Goal: Transaction & Acquisition: Subscribe to service/newsletter

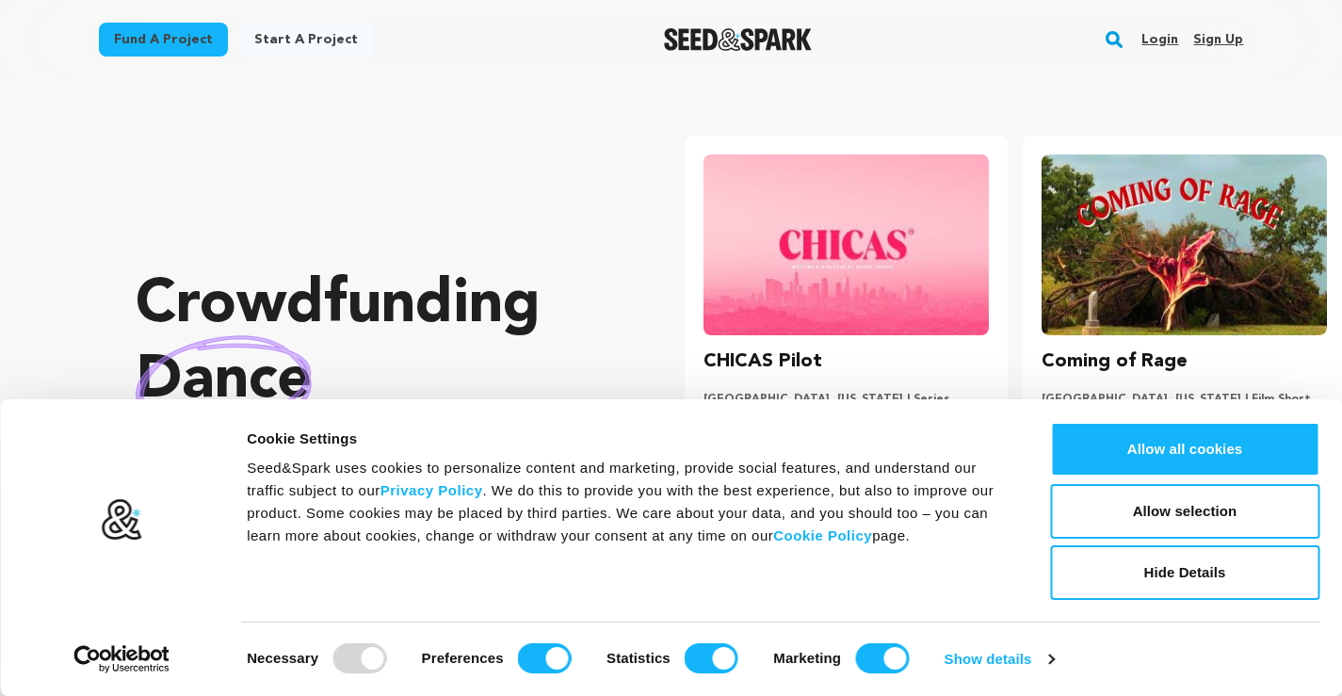
click at [1226, 37] on link "Sign up" at bounding box center [1218, 39] width 50 height 30
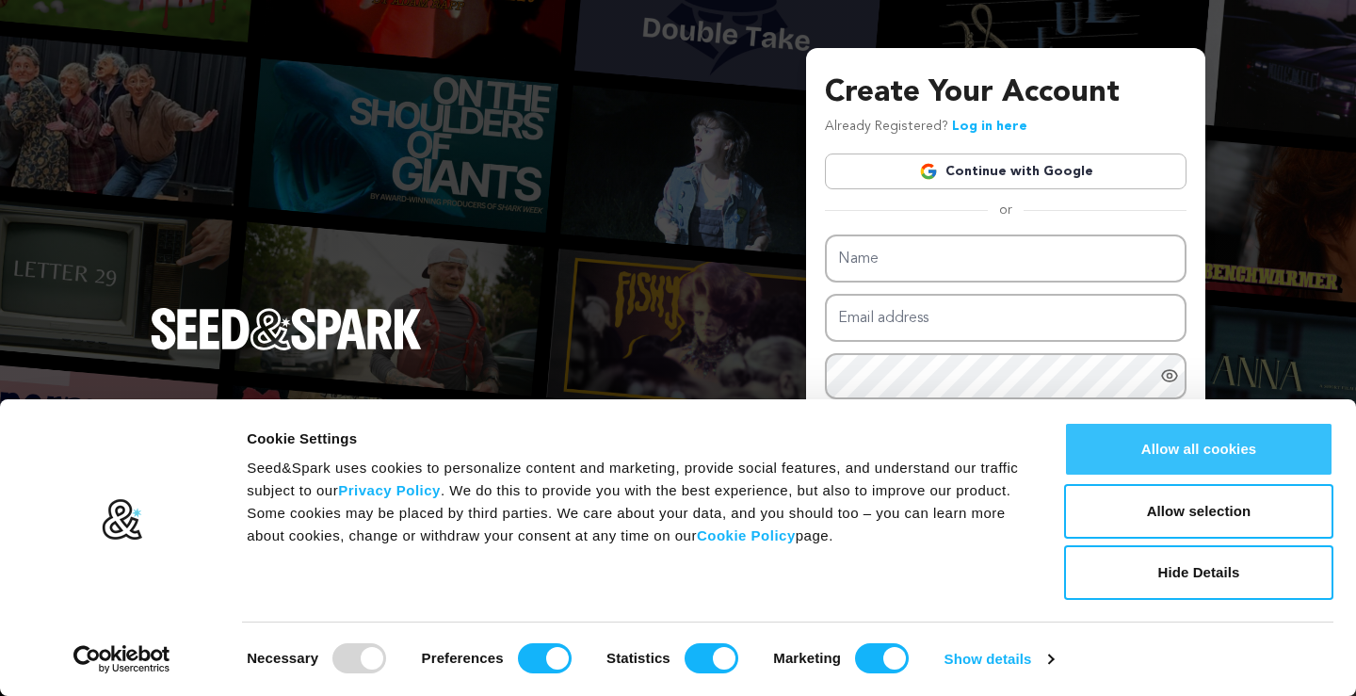
click at [1215, 444] on button "Allow all cookies" at bounding box center [1198, 449] width 269 height 55
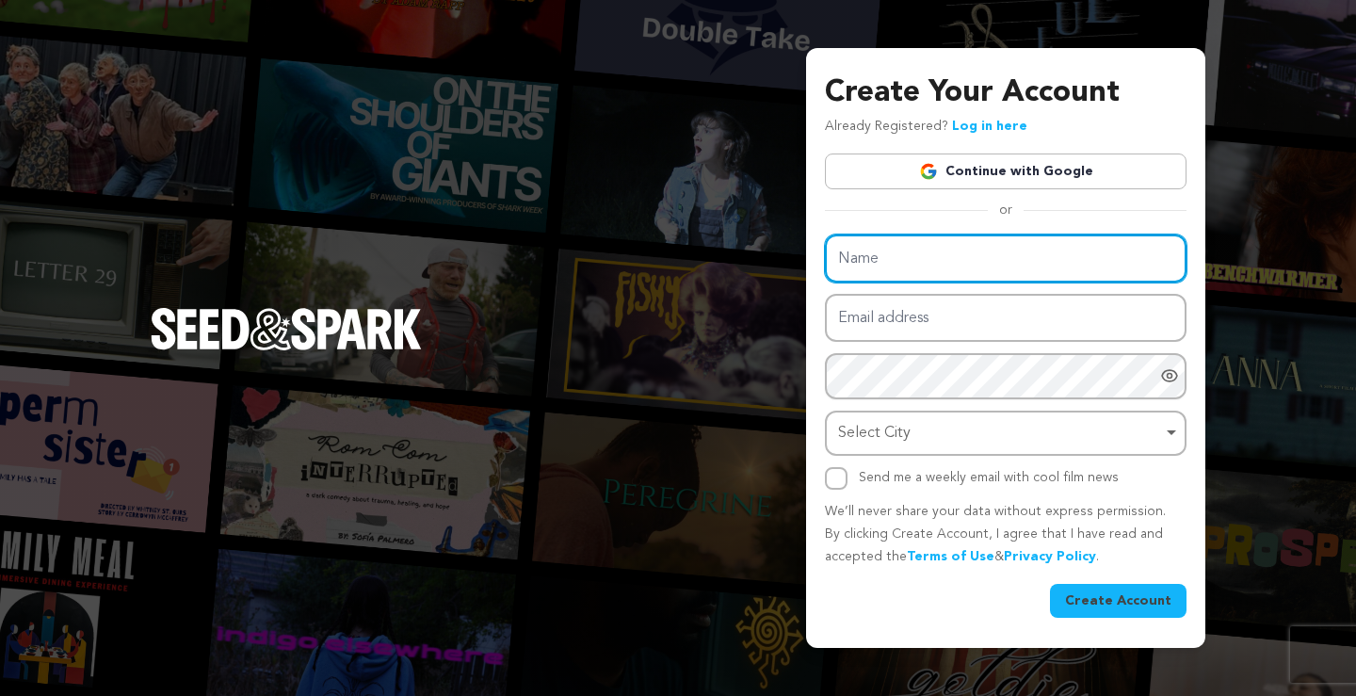
click at [941, 273] on input "Name" at bounding box center [1006, 258] width 362 height 48
paste input "Antops Technologies Australia"
type input "Antops Technologies Australia"
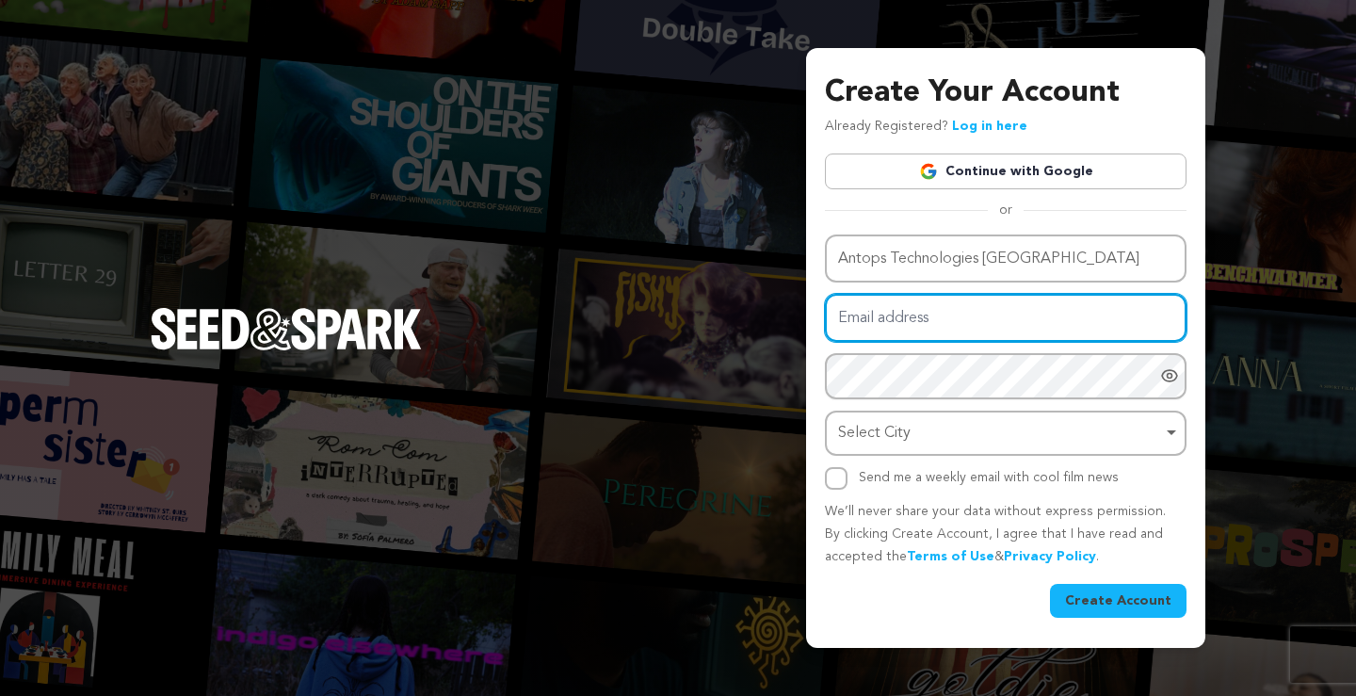
click at [960, 315] on input "Email address" at bounding box center [1006, 318] width 362 height 48
paste input "antopsau@proton.me"
type input "antopsau@proton.me"
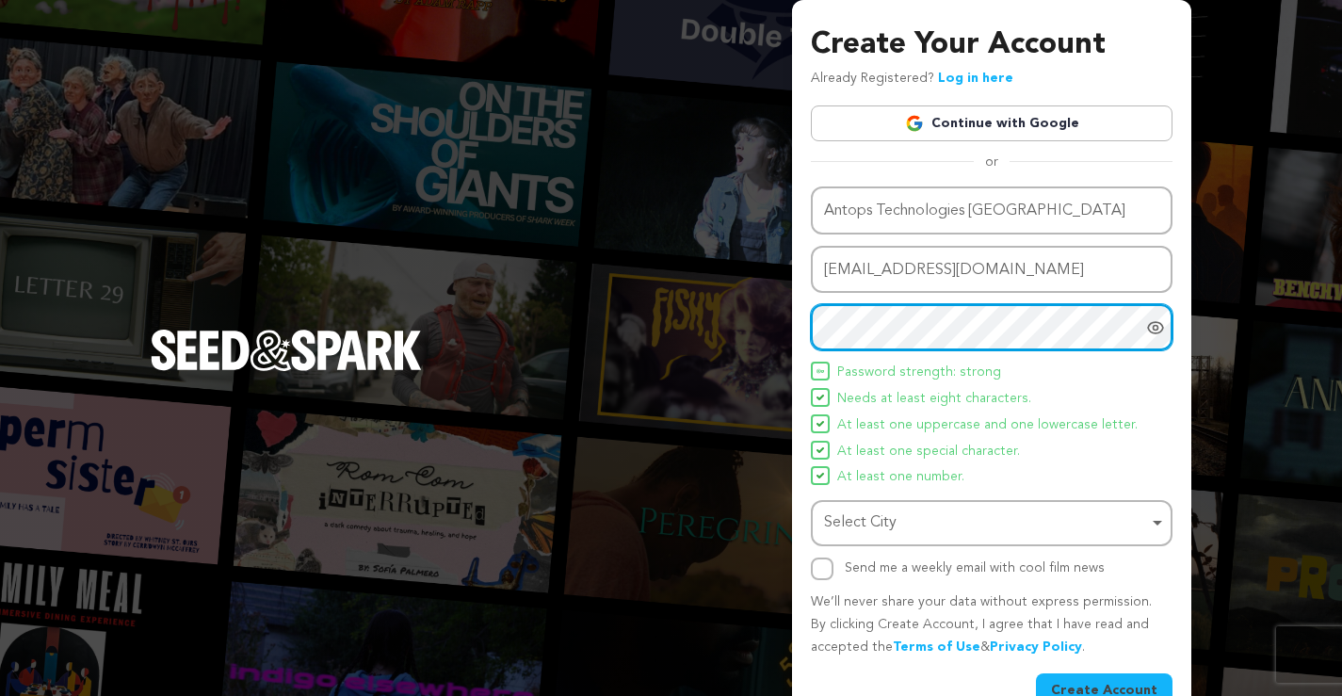
click at [901, 528] on div "Select City Remove item" at bounding box center [986, 522] width 324 height 27
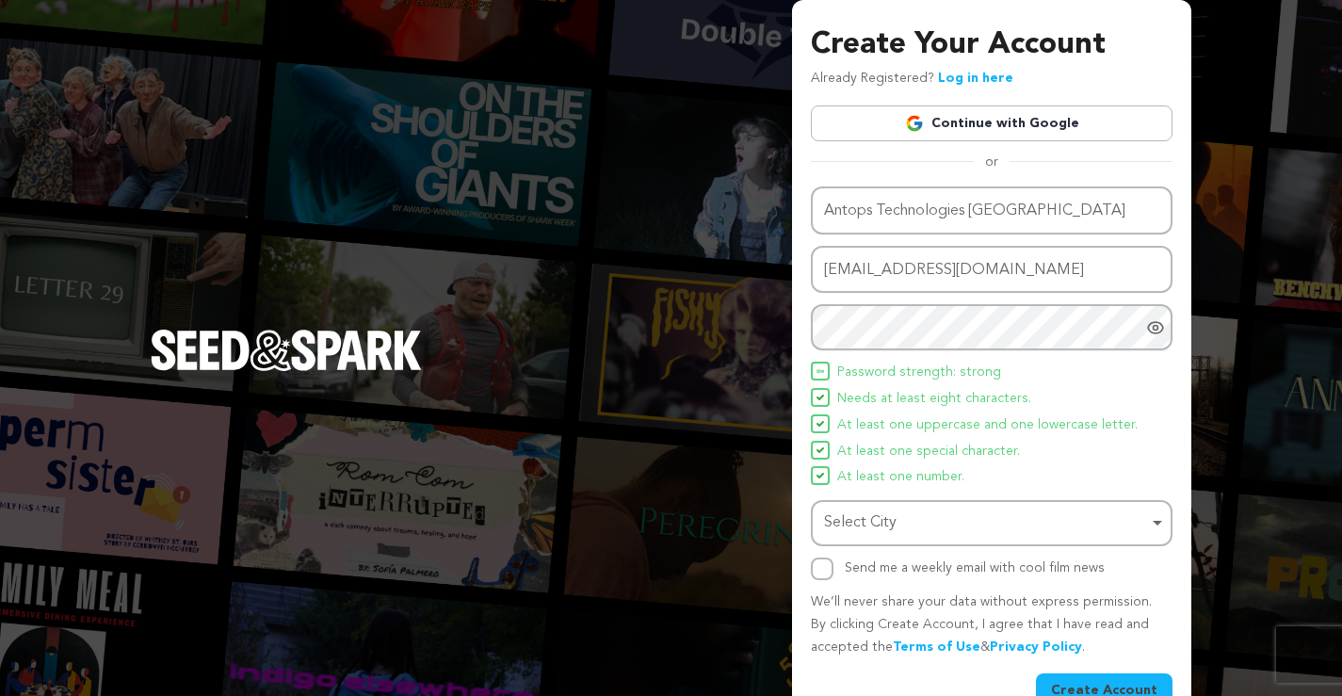
click at [994, 538] on div "Select City Remove item" at bounding box center [991, 523] width 343 height 35
paste input "Wentworth Point"
type input "Wentworth Point"
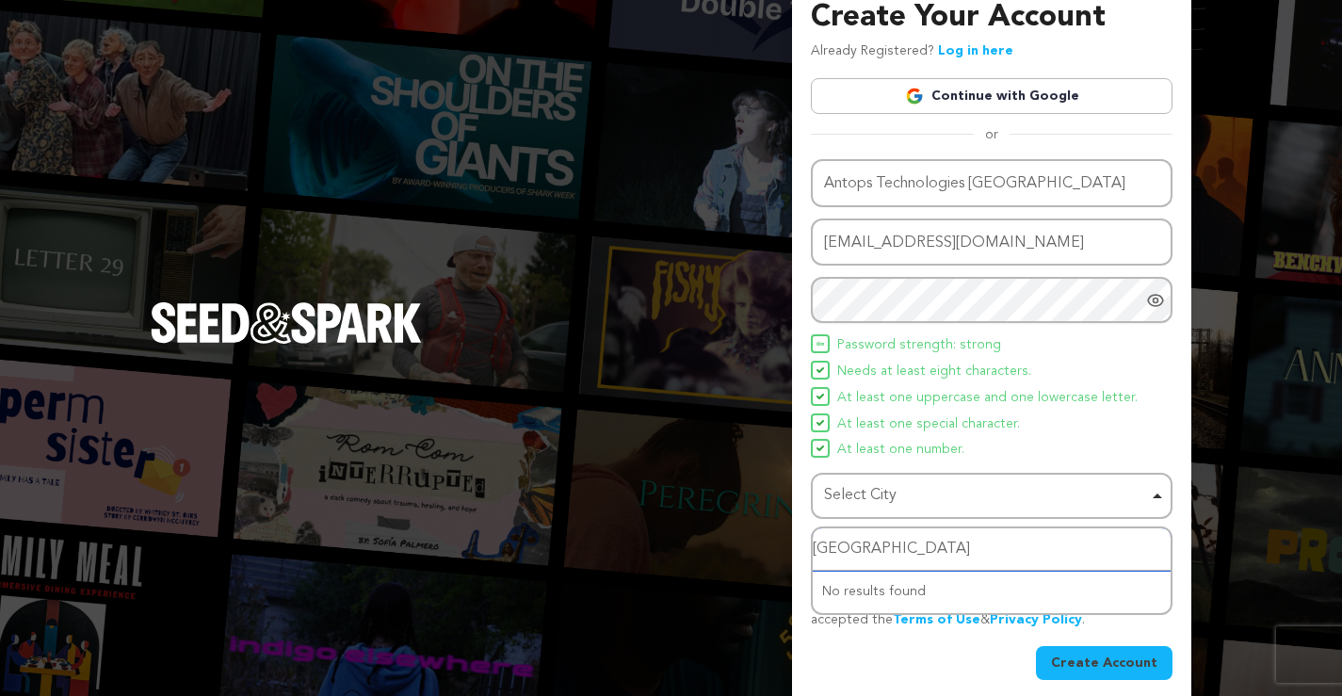
scroll to position [41, 0]
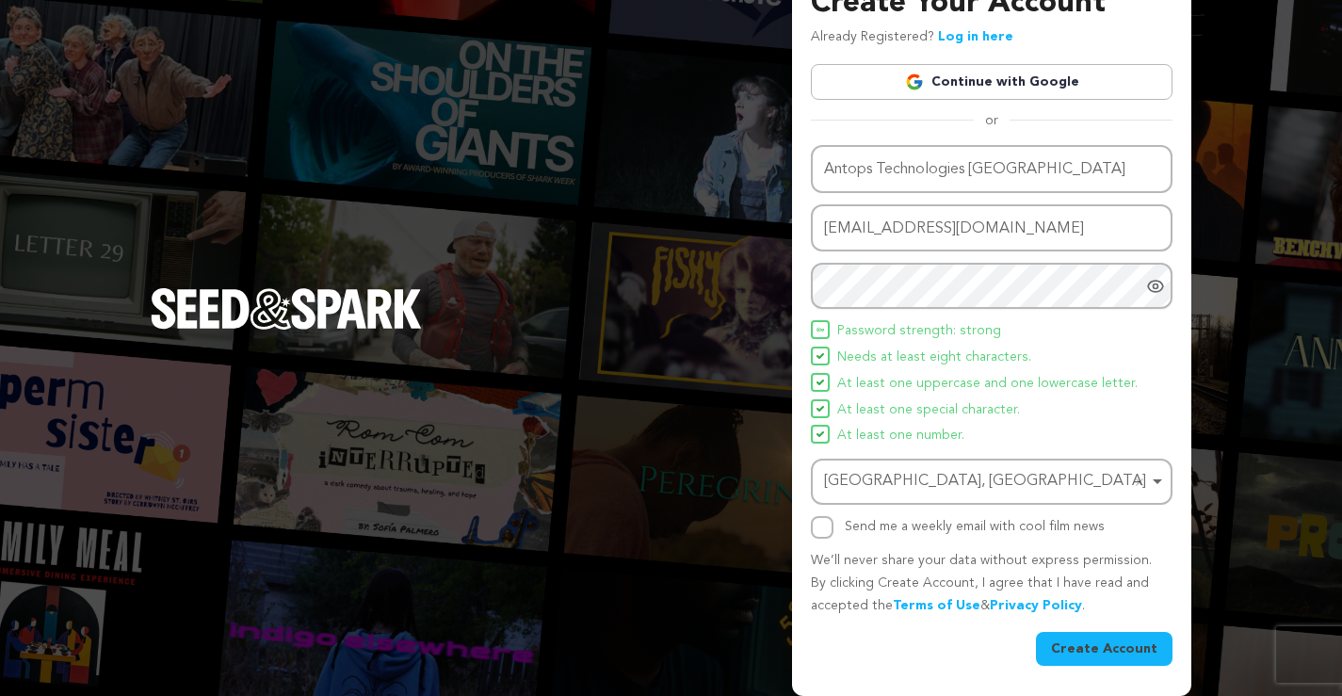
drag, startPoint x: 942, startPoint y: 587, endPoint x: 939, endPoint y: 565, distance: 21.8
click at [813, 525] on input "Send me a weekly email with cool film news" at bounding box center [822, 527] width 23 height 23
checkbox input "true"
click at [1104, 641] on button "Create Account" at bounding box center [1104, 649] width 137 height 34
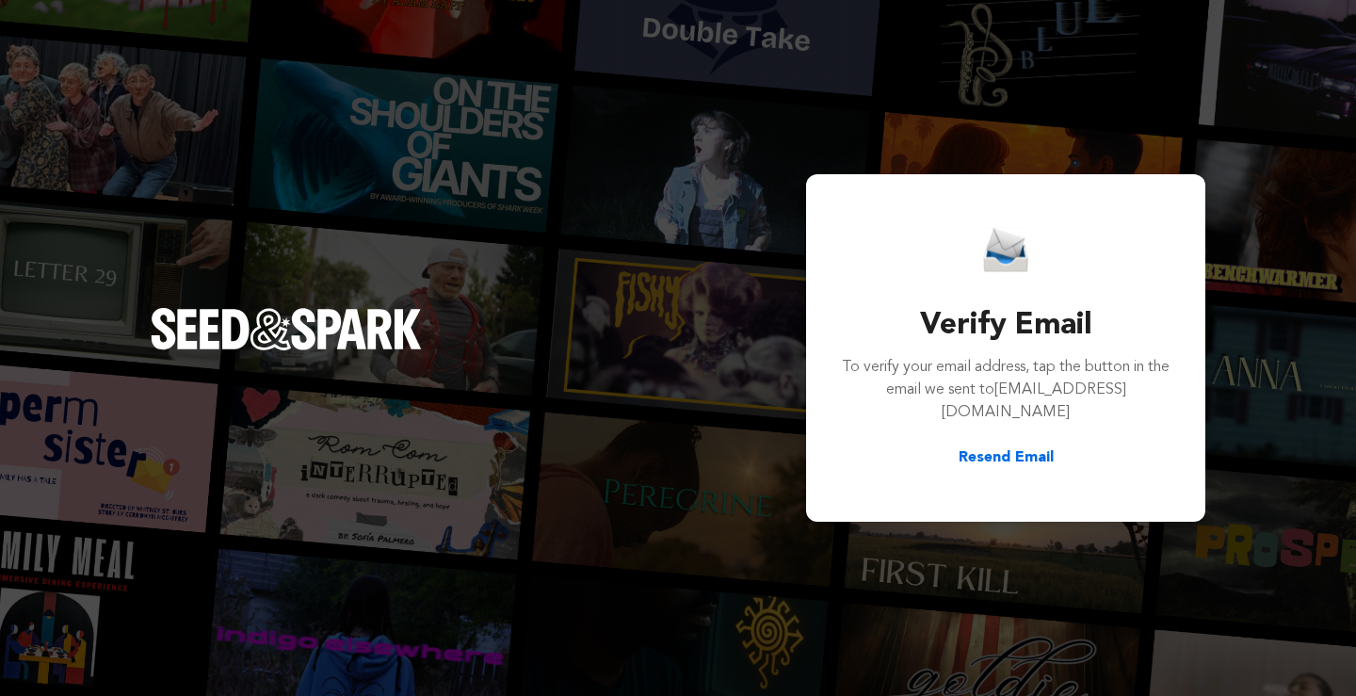
click at [1000, 446] on button "Resend Email" at bounding box center [1006, 457] width 95 height 23
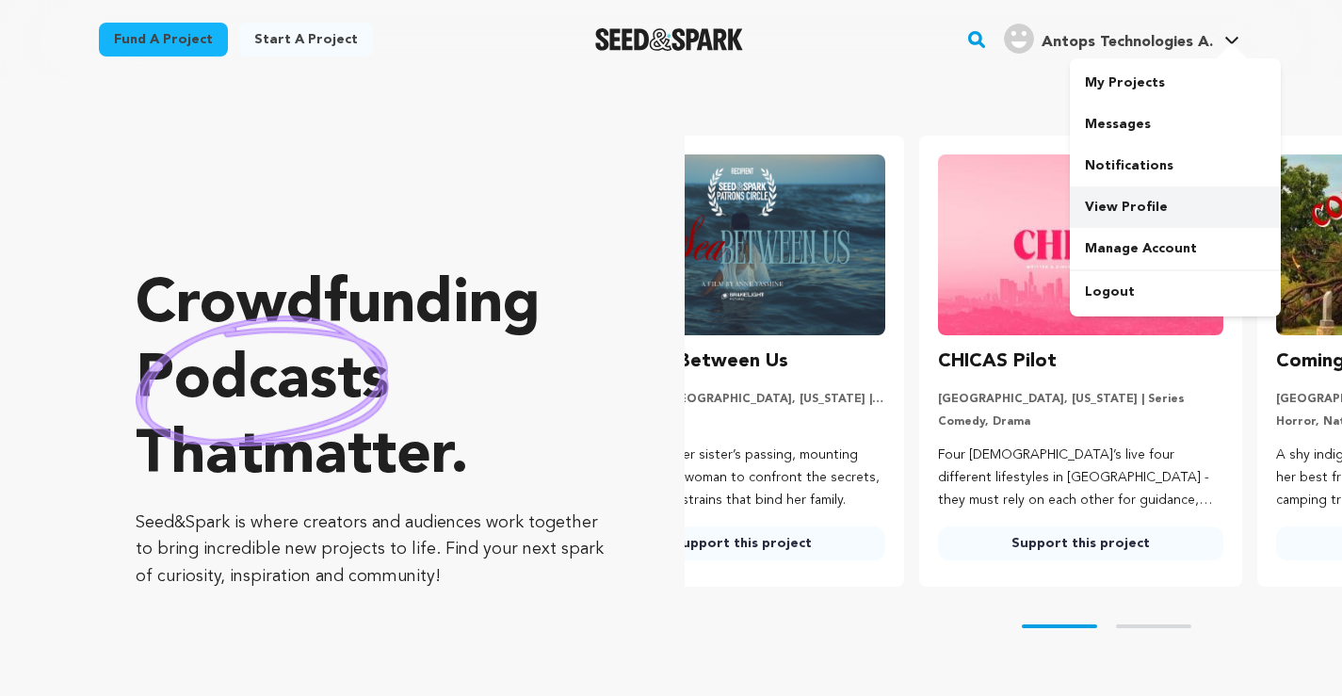
scroll to position [0, 17]
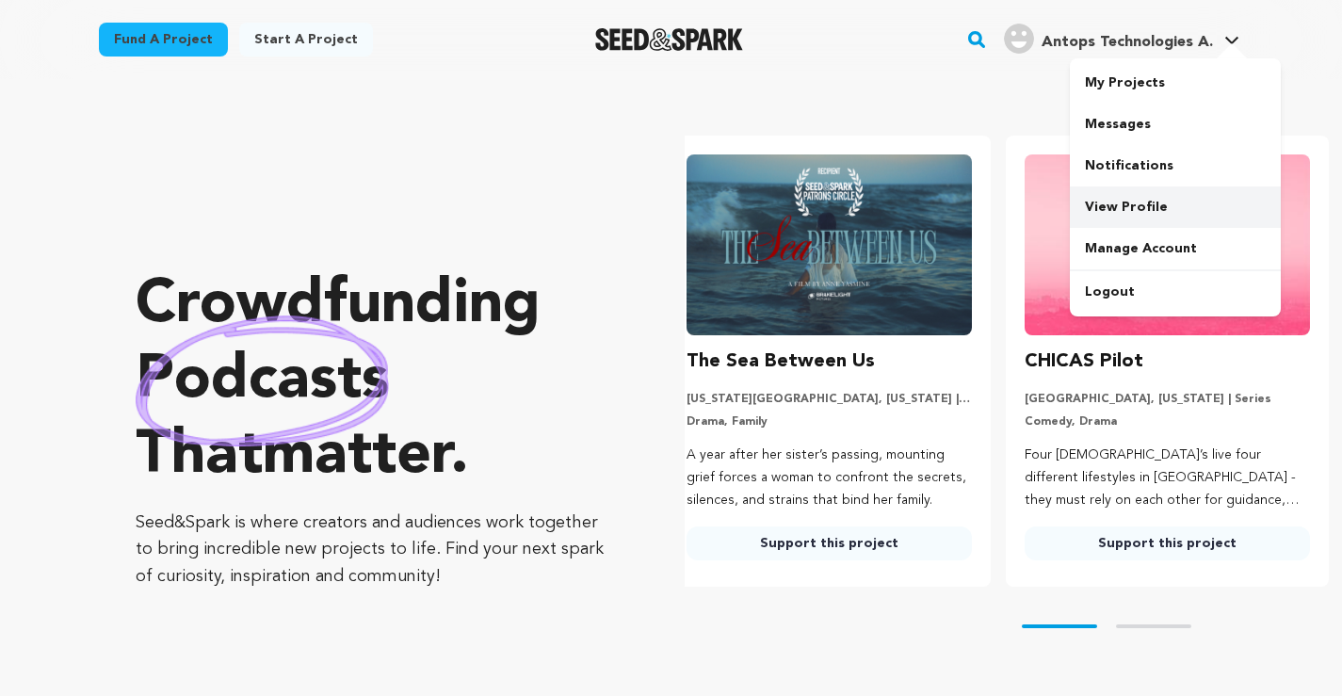
click at [1138, 196] on link "View Profile" at bounding box center [1175, 206] width 211 height 41
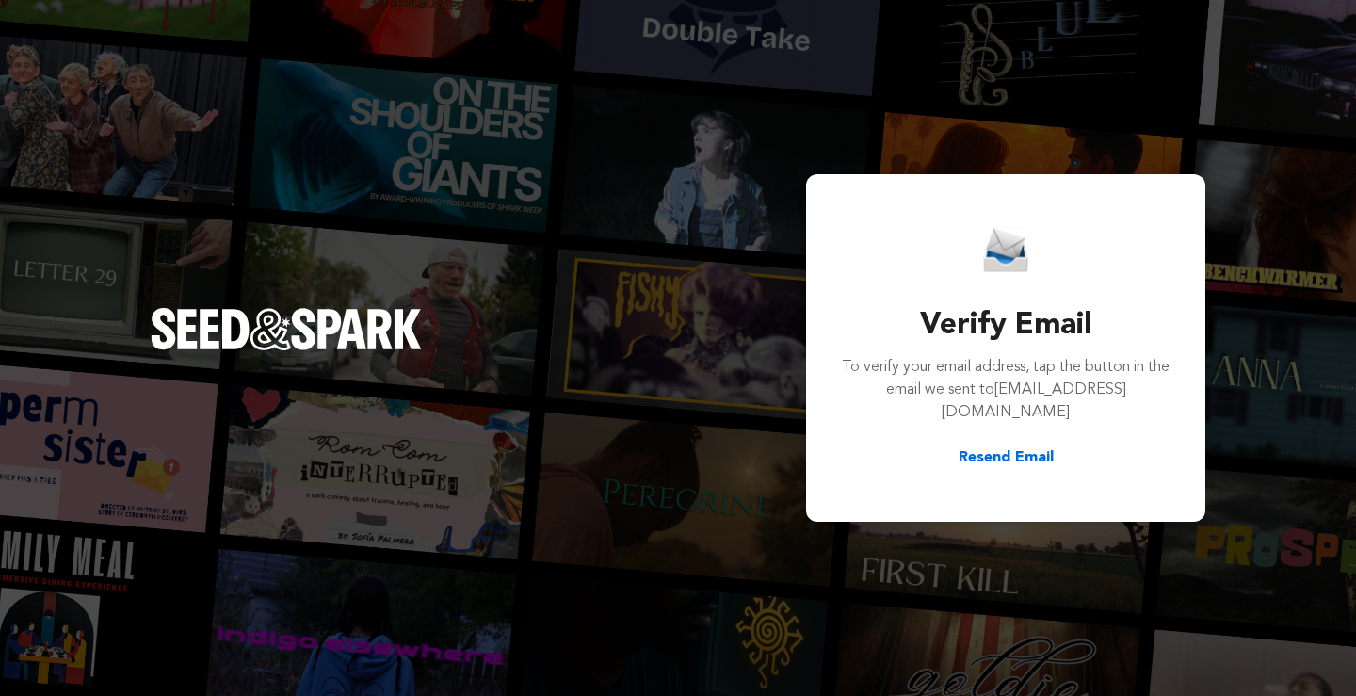
click at [1013, 446] on button "Resend Email" at bounding box center [1006, 457] width 95 height 23
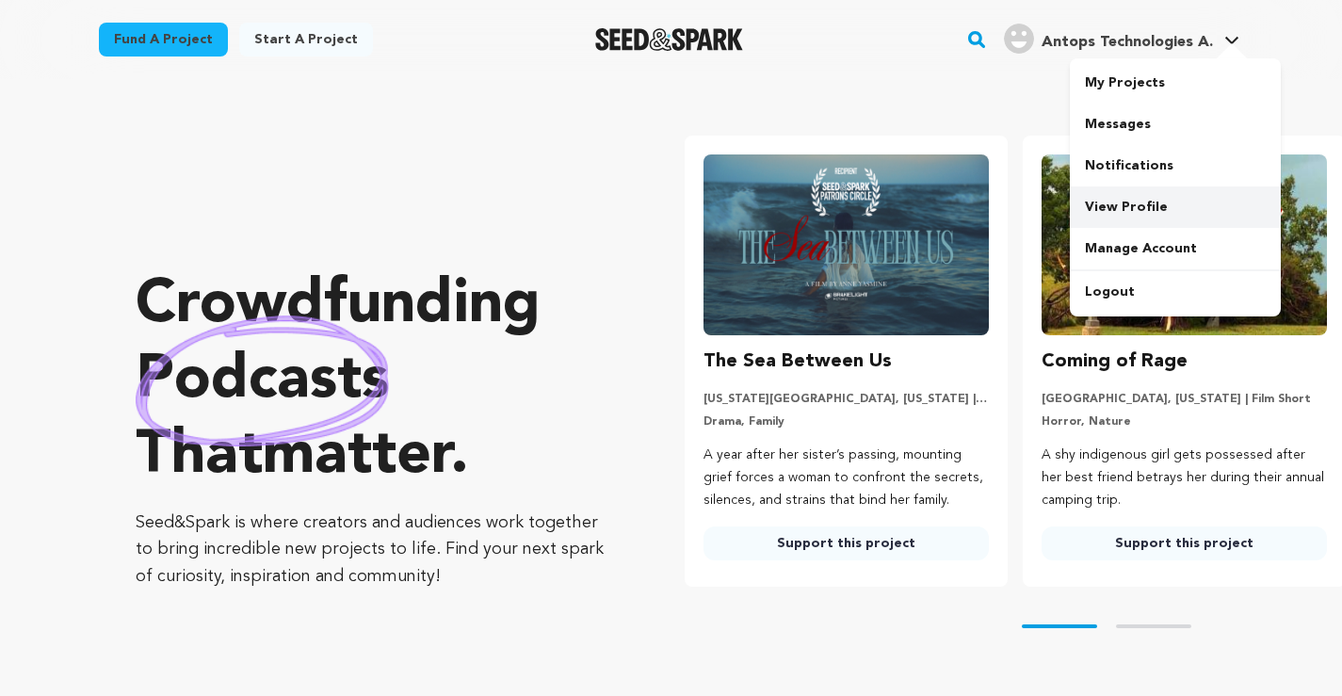
click at [1124, 207] on link "View Profile" at bounding box center [1175, 206] width 211 height 41
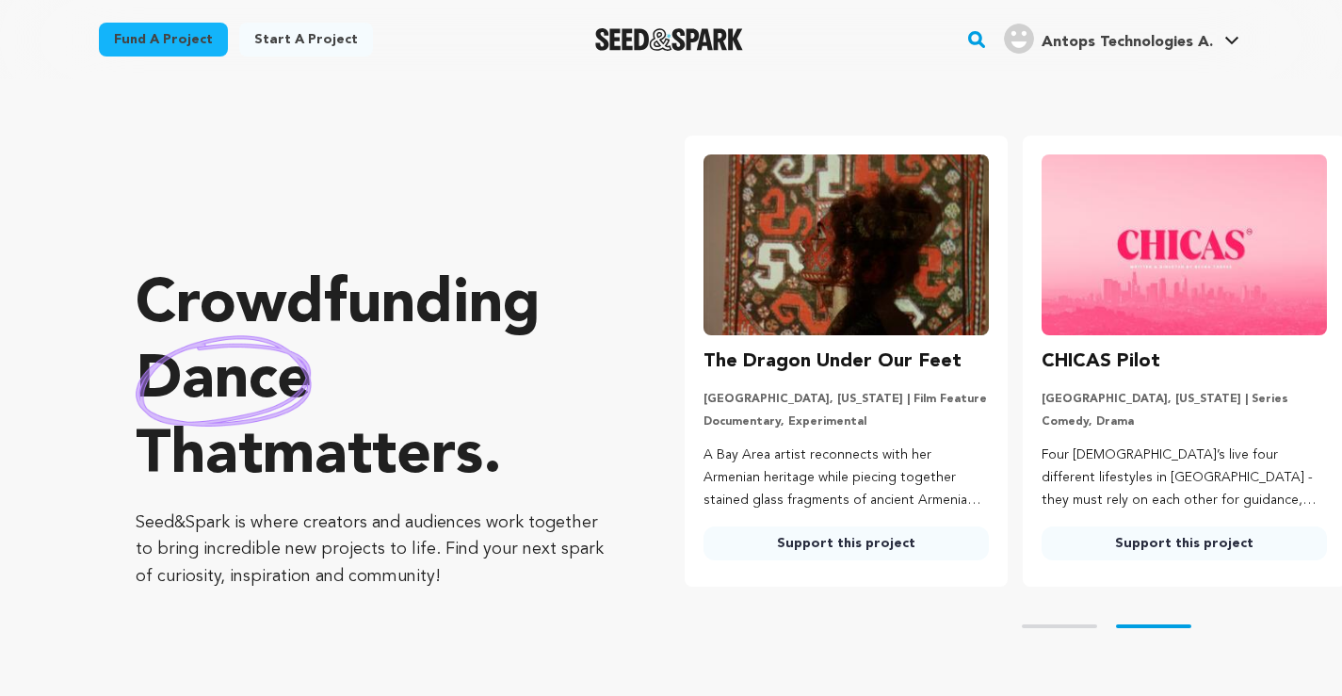
scroll to position [0, 353]
